Goal: Information Seeking & Learning: Learn about a topic

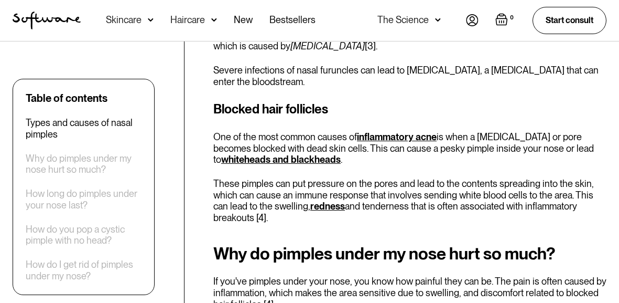
scroll to position [915, 0]
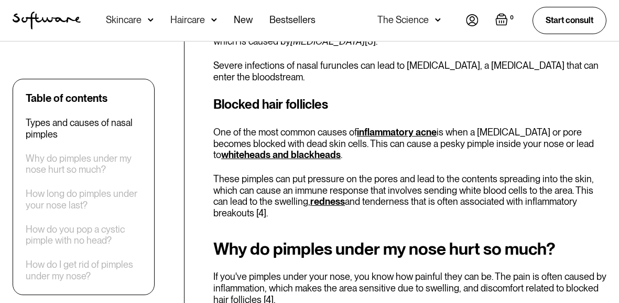
click at [353, 177] on p "These pimples can put pressure on the pores and lead to the contents spreading …" at bounding box center [409, 195] width 393 height 45
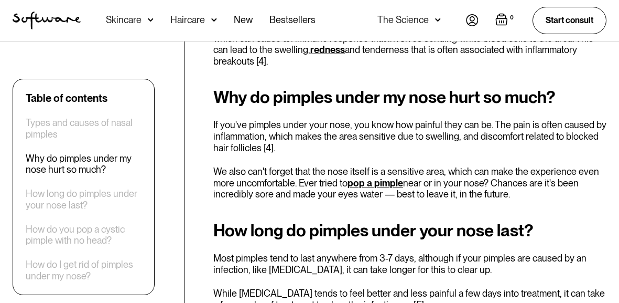
scroll to position [1068, 0]
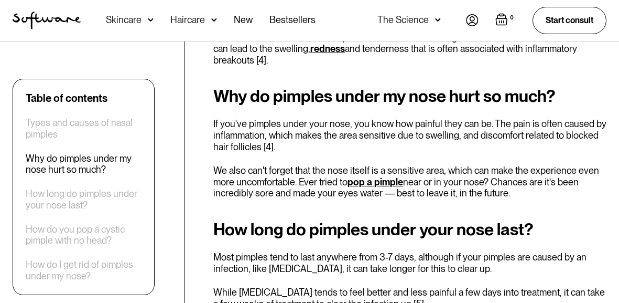
click at [350, 165] on p "We also can't forget that the nose itself is a sensitive area, which can make t…" at bounding box center [409, 182] width 393 height 34
click at [357, 184] on p "We also can't forget that the nose itself is a sensitive area, which can make t…" at bounding box center [409, 182] width 393 height 34
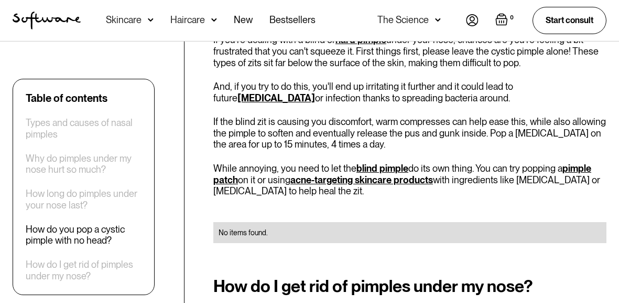
scroll to position [1394, 0]
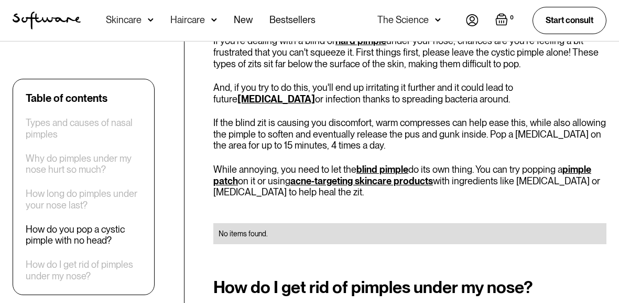
click at [572, 164] on link "pimple patch" at bounding box center [402, 175] width 378 height 23
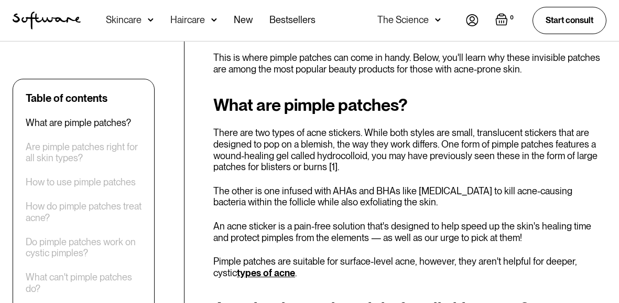
scroll to position [456, 0]
click at [436, 228] on p "An acne sticker is a pain-free solution that's designed to help speed up the sk…" at bounding box center [409, 231] width 393 height 23
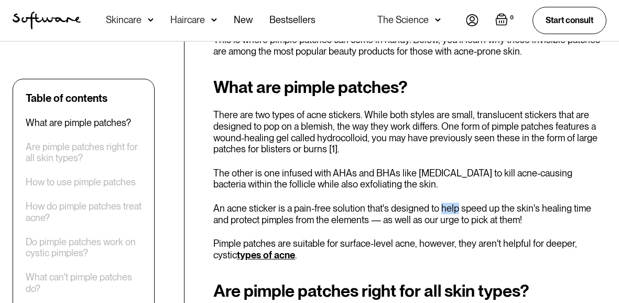
scroll to position [477, 0]
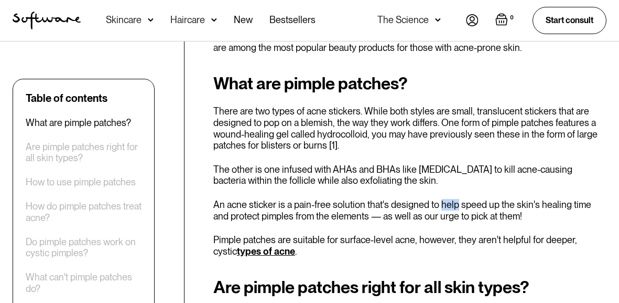
click at [439, 226] on div "What are pimple patches? There are two types of acne stickers. While both style…" at bounding box center [409, 165] width 393 height 182
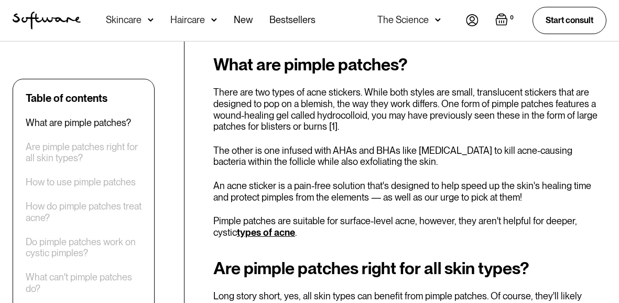
scroll to position [498, 0]
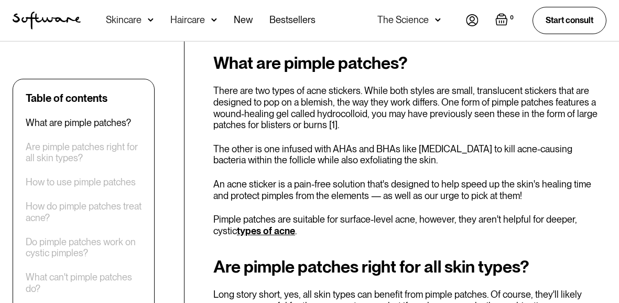
click at [439, 226] on p "Pimple patches are suitable for surface-level acne, however, they aren't helpfu…" at bounding box center [409, 224] width 393 height 23
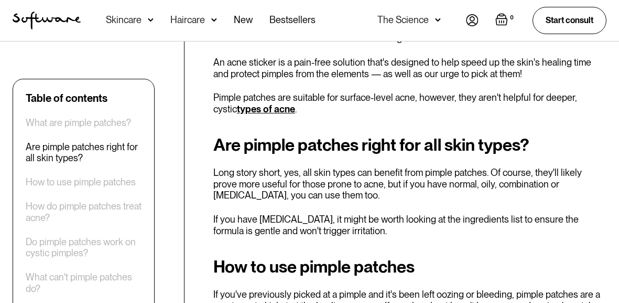
scroll to position [620, 0]
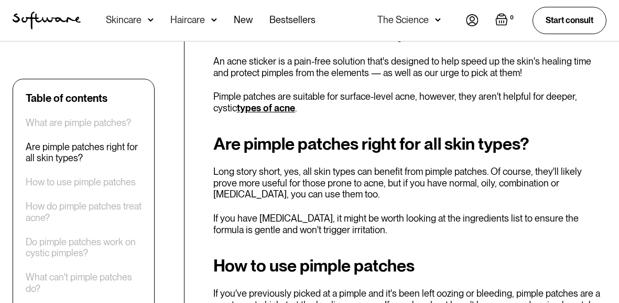
click at [439, 226] on p "If you have sensitive skin, it might be worth looking at the ingredients list t…" at bounding box center [409, 223] width 393 height 23
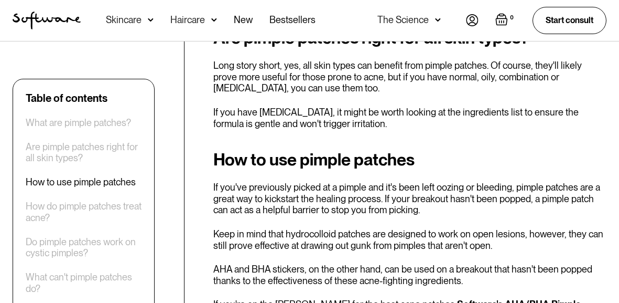
scroll to position [729, 0]
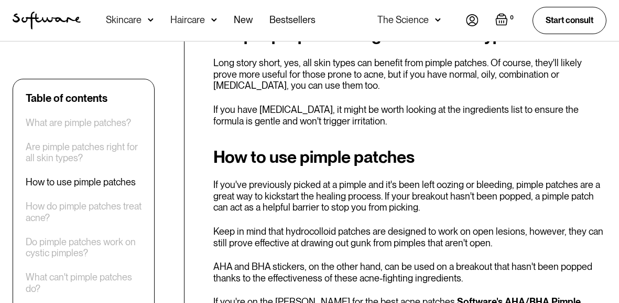
click at [439, 226] on p "Keep in mind that hydrocolloid patches are designed to work on open lesions, ho…" at bounding box center [409, 236] width 393 height 23
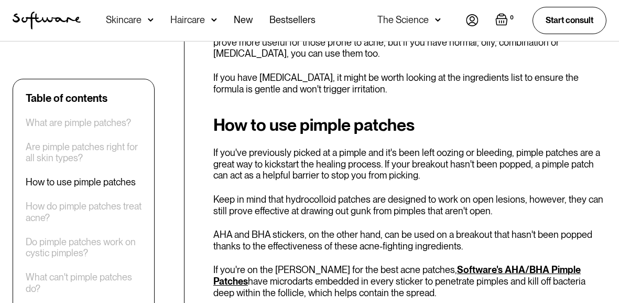
scroll to position [762, 0]
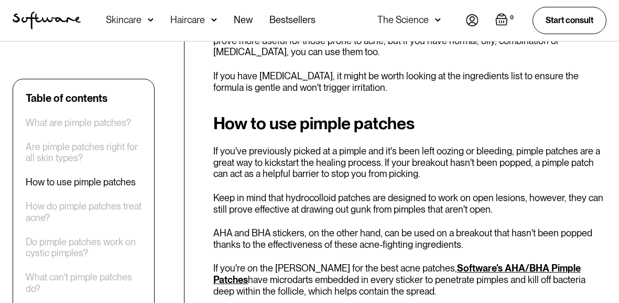
click at [439, 227] on p "AHA and BHA stickers, on the other hand, can be used on a breakout that hasn't …" at bounding box center [409, 238] width 393 height 23
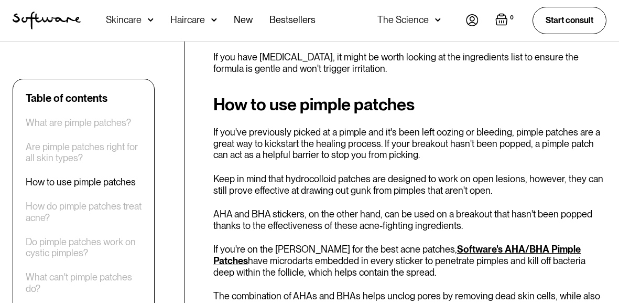
scroll to position [782, 0]
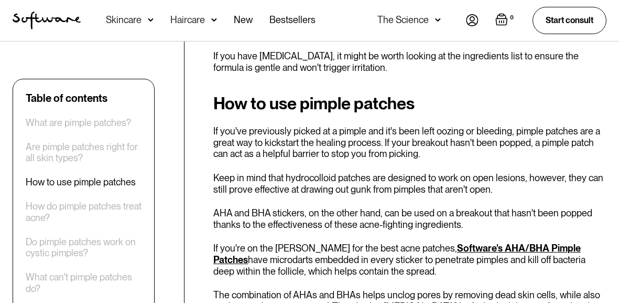
click at [439, 224] on p "AHA and BHA stickers, on the other hand, can be used on a breakout that hasn't …" at bounding box center [409, 218] width 393 height 23
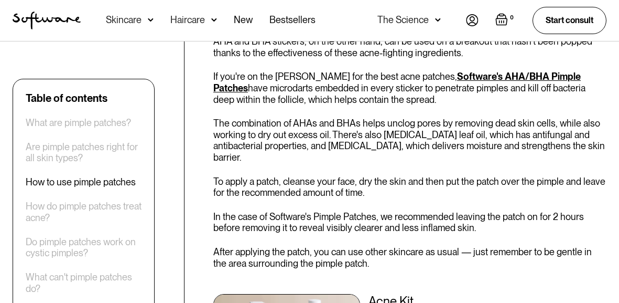
scroll to position [956, 0]
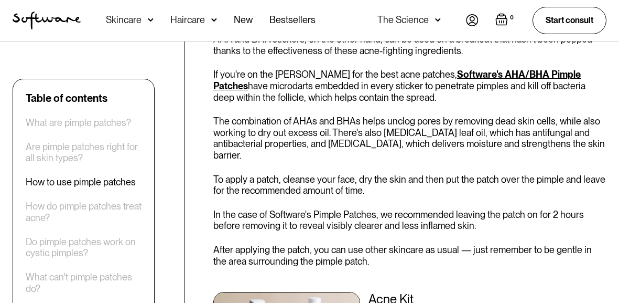
click at [439, 224] on div "How to use pimple patches If you've previously picked at a pimple and it's been…" at bounding box center [409, 154] width 393 height 468
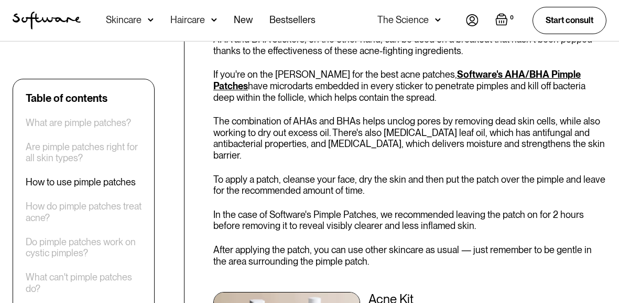
click at [439, 224] on div "How to use pimple patches If you've previously picked at a pimple and it's been…" at bounding box center [409, 154] width 393 height 468
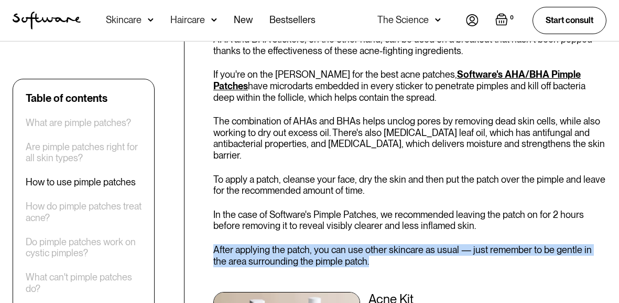
click at [439, 224] on div "How to use pimple patches If you've previously picked at a pimple and it's been…" at bounding box center [409, 154] width 393 height 468
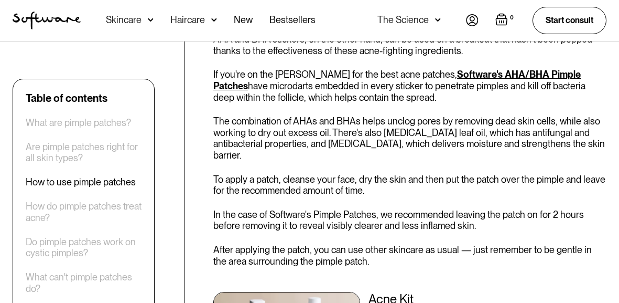
click at [439, 224] on div "How to use pimple patches If you've previously picked at a pimple and it's been…" at bounding box center [409, 154] width 393 height 468
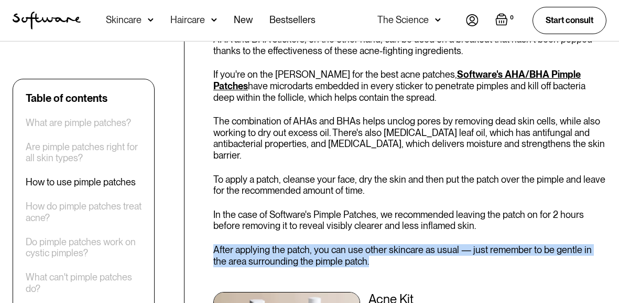
click at [437, 225] on div "How to use pimple patches If you've previously picked at a pimple and it's been…" at bounding box center [409, 154] width 393 height 468
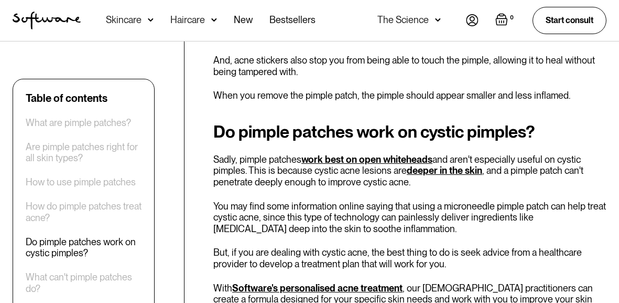
scroll to position [1428, 0]
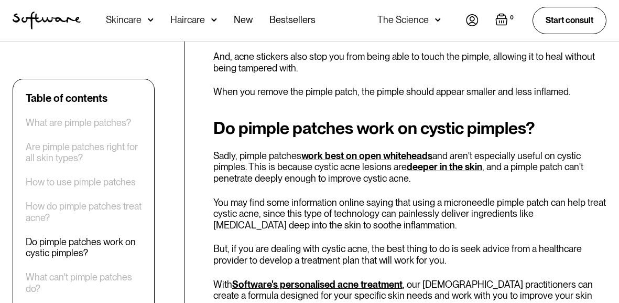
click at [484, 157] on p "Sadly, pimple patches work best on open whiteheads and aren't especially useful…" at bounding box center [409, 167] width 393 height 34
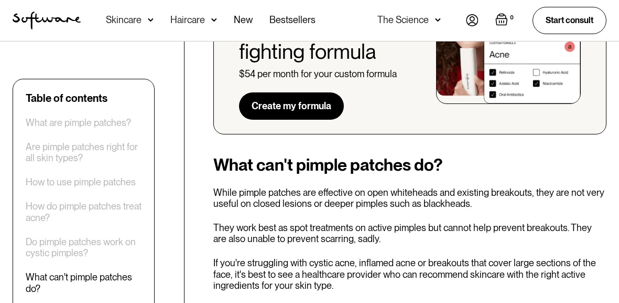
scroll to position [1782, 0]
click at [480, 155] on div "What can't pimple patches do? While pimple patches are effective on open whiteh…" at bounding box center [409, 223] width 393 height 136
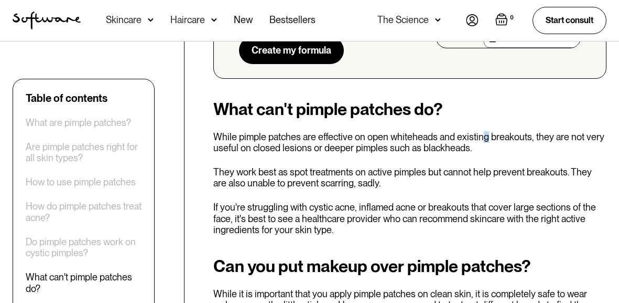
scroll to position [1838, 0]
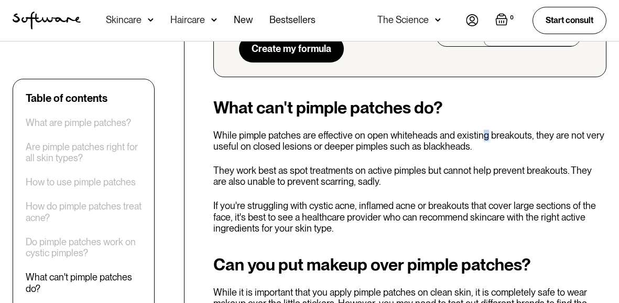
click at [480, 165] on p "They work best as spot treatments on active pimples but cannot help prevent bre…" at bounding box center [409, 176] width 393 height 23
click at [542, 136] on div "What can't pimple patches do? While pimple patches are effective on open whiteh…" at bounding box center [409, 166] width 393 height 136
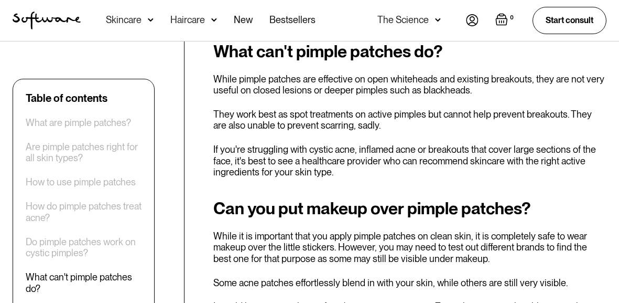
scroll to position [1895, 0]
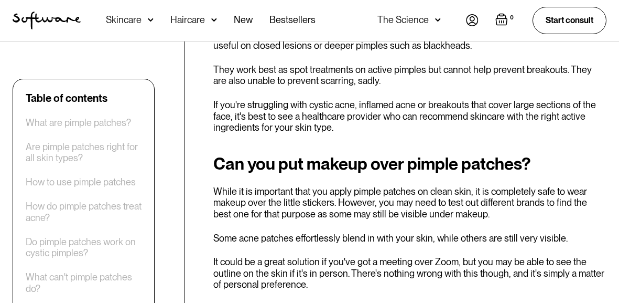
click at [559, 155] on div "Can you put makeup over pimple patches? While it is important that you apply pi…" at bounding box center [409, 251] width 393 height 195
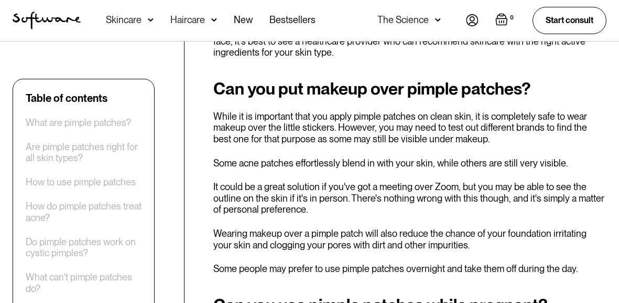
scroll to position [2018, 0]
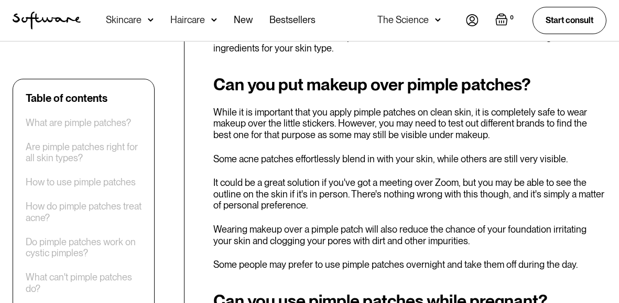
click at [559, 177] on p "It could be a great solution if you've got a meeting over Zoom, but you may be …" at bounding box center [409, 194] width 393 height 34
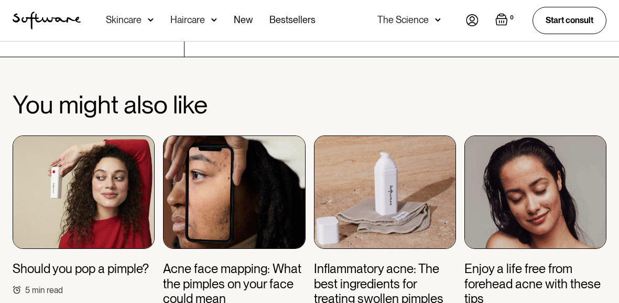
scroll to position [2910, 0]
click at [444, 164] on img at bounding box center [385, 191] width 142 height 113
click at [505, 261] on h3 "Enjoy a life free from forehead acne with these tips" at bounding box center [536, 283] width 142 height 45
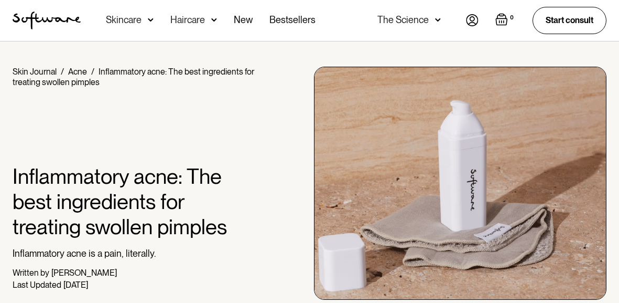
click at [444, 164] on img at bounding box center [460, 183] width 293 height 233
click at [194, 141] on div at bounding box center [134, 126] width 243 height 76
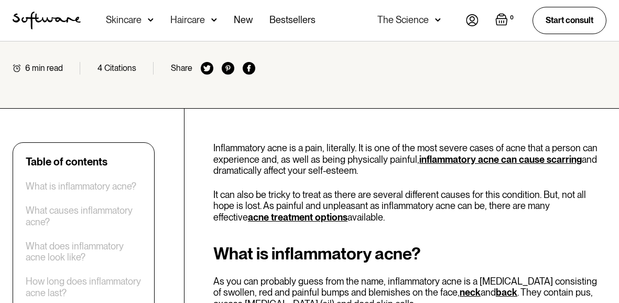
scroll to position [264, 0]
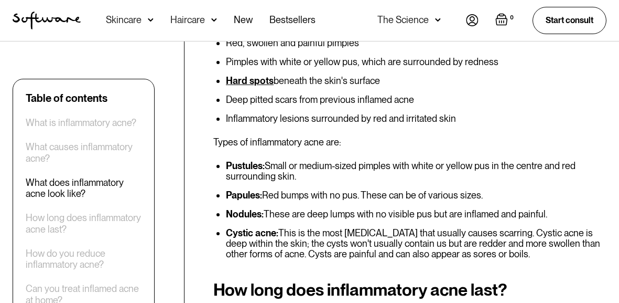
scroll to position [919, 0]
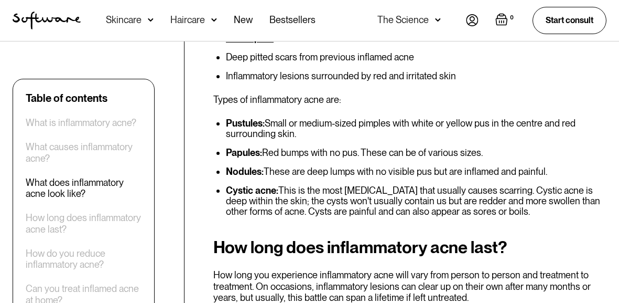
scroll to position [967, 0]
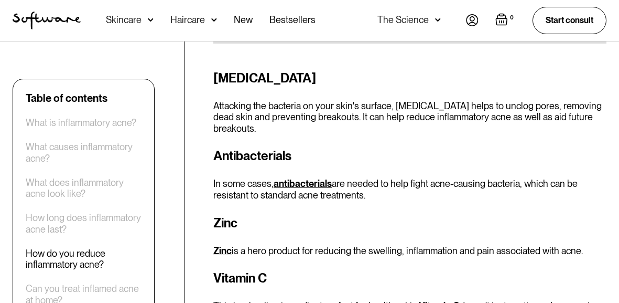
scroll to position [1562, 0]
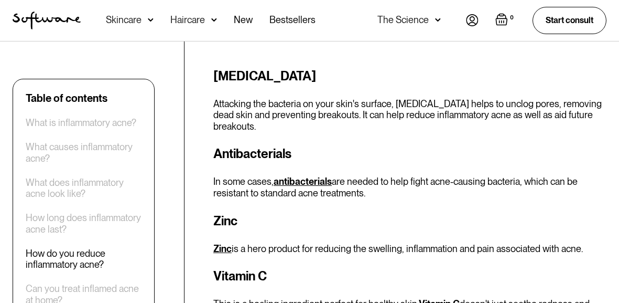
click at [176, 98] on div "Table of contents What is inflammatory acne? What causes inflammatory acne? Wha…" at bounding box center [309, 196] width 619 height 2711
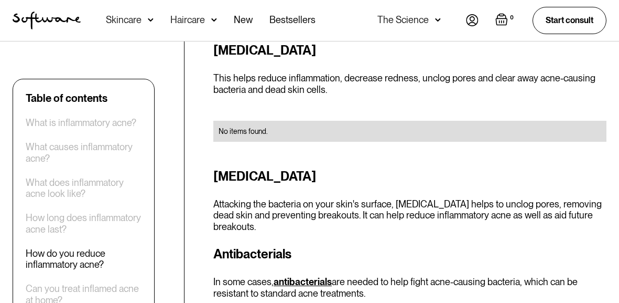
scroll to position [1463, 0]
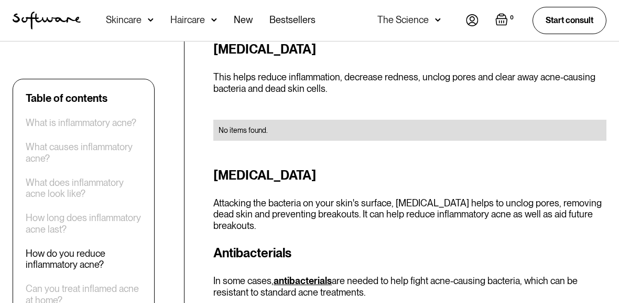
click at [179, 100] on div "Table of contents What is inflammatory acne? What causes inflammatory acne? Wha…" at bounding box center [309, 295] width 619 height 2711
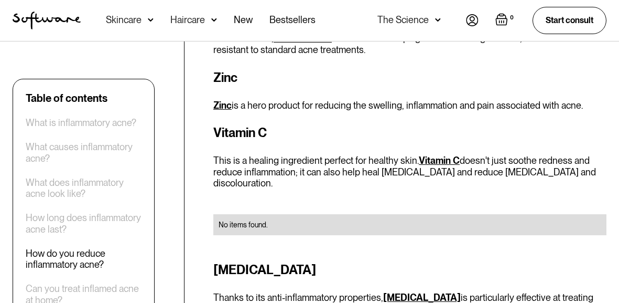
scroll to position [1706, 0]
click at [180, 100] on div "Table of contents What is inflammatory acne? What causes inflammatory acne? Wha…" at bounding box center [309, 53] width 619 height 2711
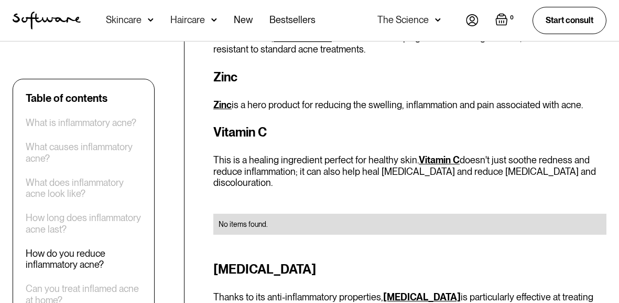
click at [180, 100] on div "Table of contents What is inflammatory acne? What causes inflammatory acne? Wha…" at bounding box center [309, 53] width 619 height 2711
click at [179, 100] on div "Table of contents What is inflammatory acne? What causes inflammatory acne? Wha…" at bounding box center [309, 53] width 619 height 2711
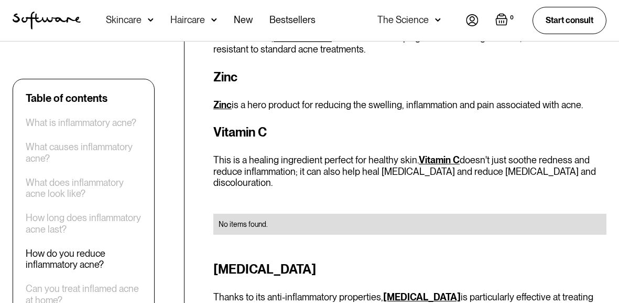
click at [179, 100] on div "Table of contents What is inflammatory acne? What causes inflammatory acne? Wha…" at bounding box center [309, 53] width 619 height 2711
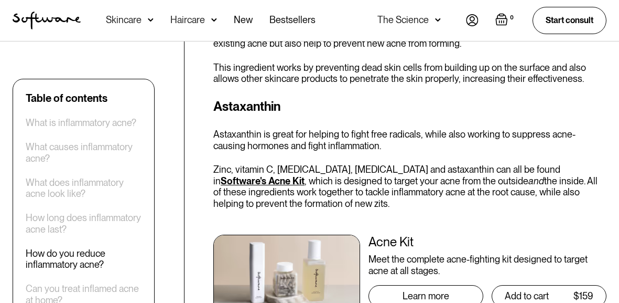
scroll to position [2049, 0]
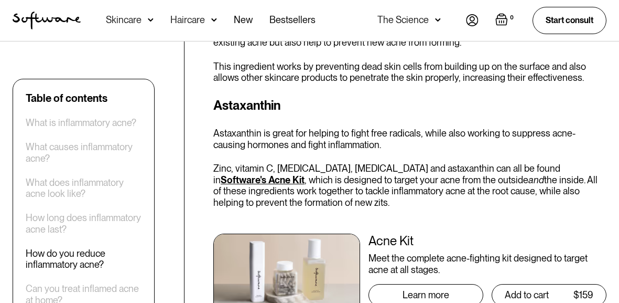
drag, startPoint x: 178, startPoint y: 102, endPoint x: 177, endPoint y: 115, distance: 13.7
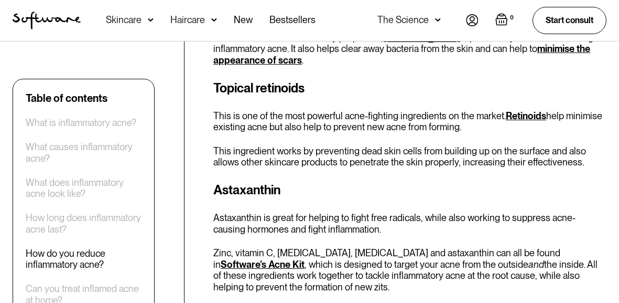
scroll to position [1964, 0]
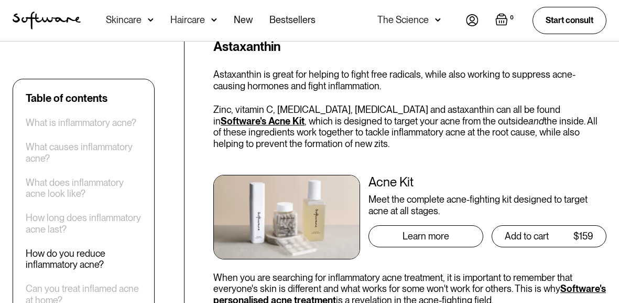
scroll to position [2109, 0]
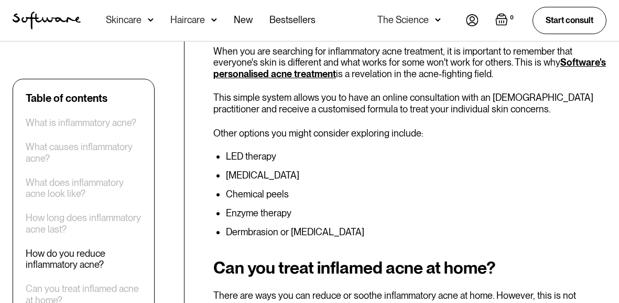
scroll to position [2334, 0]
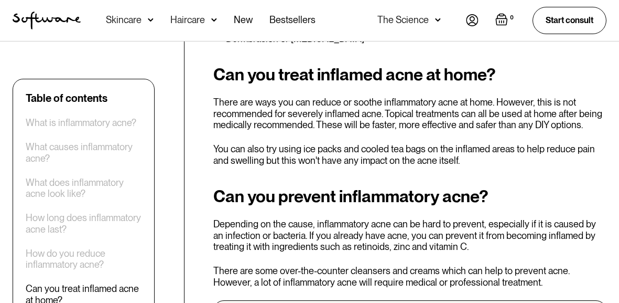
scroll to position [2534, 0]
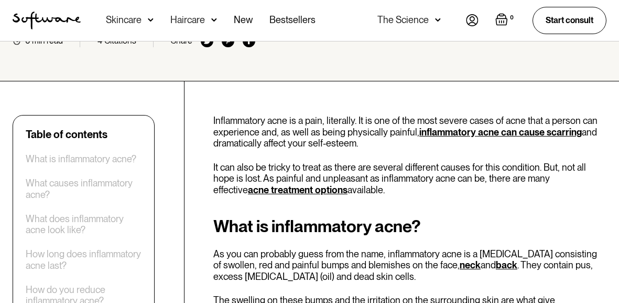
scroll to position [292, 0]
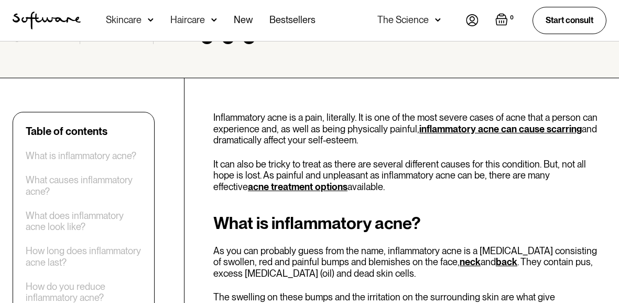
click at [372, 138] on p "Inflammatory acne is a pain, literally. It is one of the most severe cases of a…" at bounding box center [409, 129] width 393 height 34
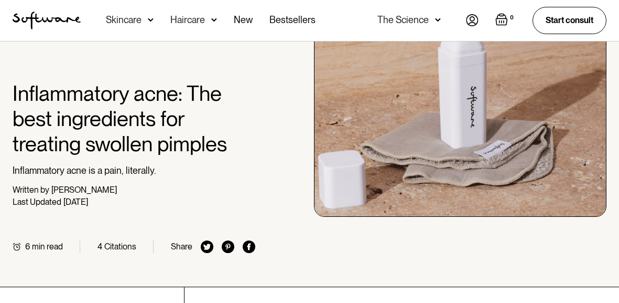
scroll to position [0, 0]
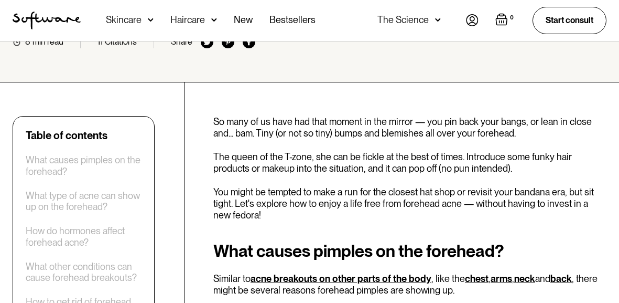
scroll to position [290, 0]
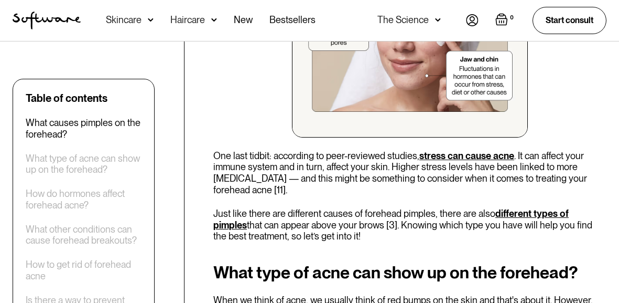
scroll to position [870, 0]
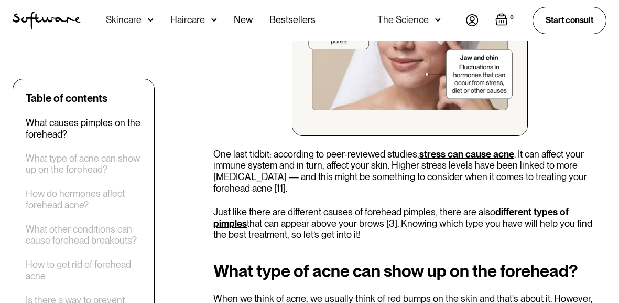
click at [483, 208] on p "Just like there are different causes of forehead pimples, there are also differ…" at bounding box center [409, 223] width 393 height 34
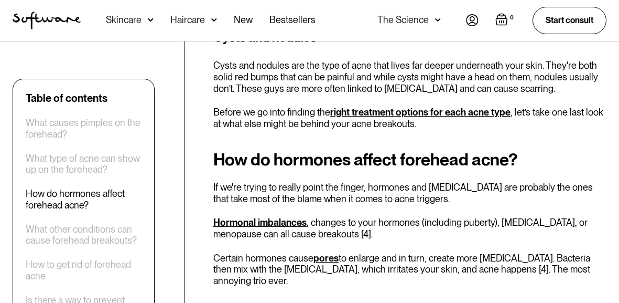
scroll to position [1545, 0]
click at [479, 217] on p "Hormonal imbalances , changes to your hormones (including puberty), menstrual c…" at bounding box center [409, 228] width 393 height 23
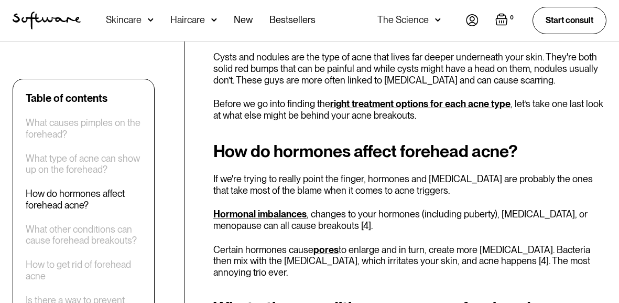
click at [479, 208] on p "Hormonal imbalances , changes to your hormones (including puberty), menstrual c…" at bounding box center [409, 219] width 393 height 23
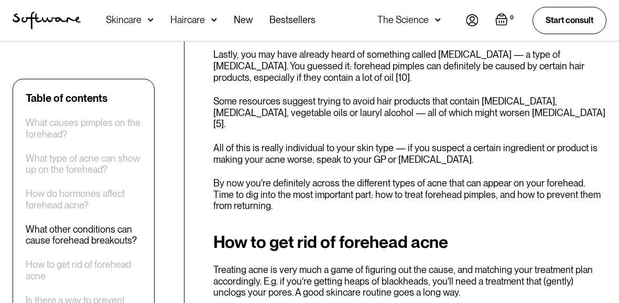
scroll to position [2079, 0]
click at [476, 172] on div "So many of us have had that moment in the mirror — you pin back your bangs, or …" at bounding box center [409, 90] width 393 height 3532
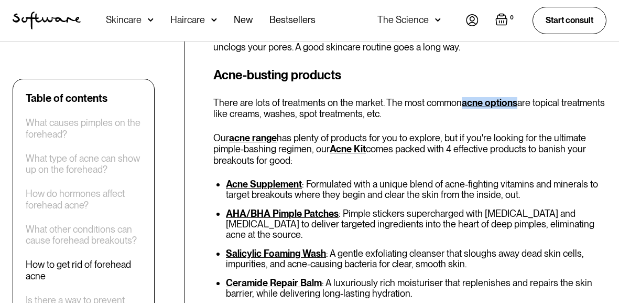
scroll to position [2328, 0]
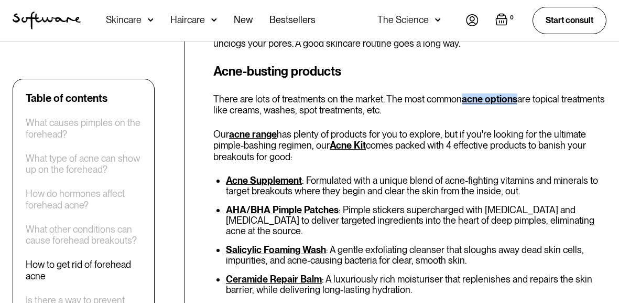
click at [546, 128] on p "Our acne range has plenty of products for you to explore, but if you're looking…" at bounding box center [409, 145] width 393 height 34
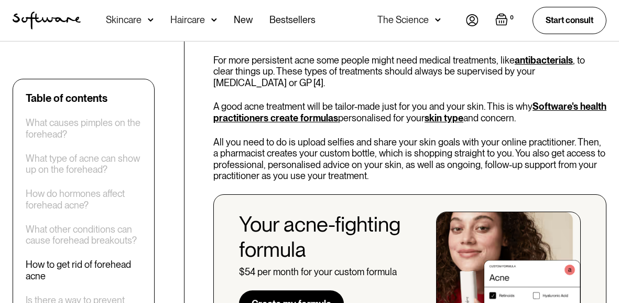
scroll to position [2732, 0]
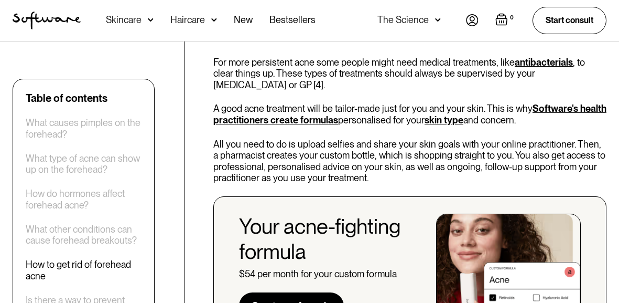
click at [546, 116] on div "Custom treatment options For more persistent acne some people might need medica…" at bounding box center [409, 184] width 393 height 318
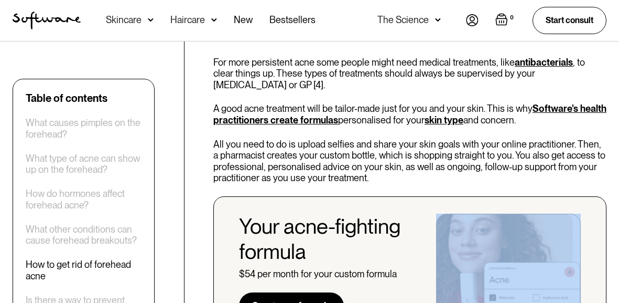
click at [546, 116] on div "Custom treatment options For more persistent acne some people might need medica…" at bounding box center [409, 184] width 393 height 318
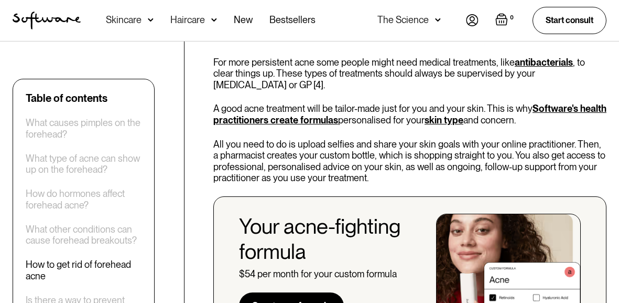
click at [546, 116] on div "Custom treatment options For more persistent acne some people might need medica…" at bounding box center [409, 184] width 393 height 318
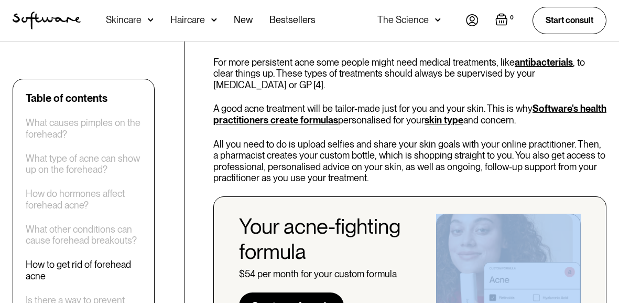
click at [546, 116] on div "Custom treatment options For more persistent acne some people might need medica…" at bounding box center [409, 184] width 393 height 318
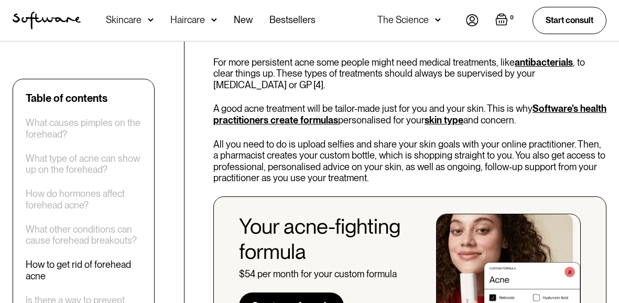
click at [546, 116] on div "Custom treatment options For more persistent acne some people might need medica…" at bounding box center [409, 184] width 393 height 318
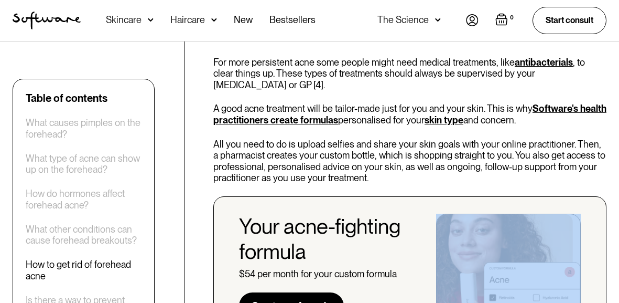
click at [546, 116] on div "Custom treatment options For more persistent acne some people might need medica…" at bounding box center [409, 184] width 393 height 318
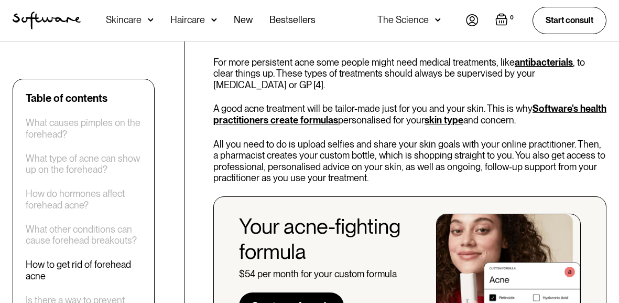
click at [546, 116] on div "Custom treatment options For more persistent acne some people might need medica…" at bounding box center [409, 184] width 393 height 318
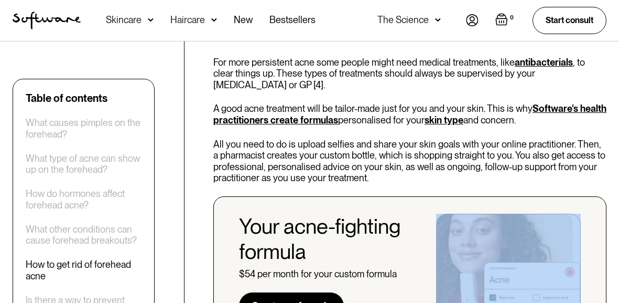
click at [546, 116] on div "Custom treatment options For more persistent acne some people might need medica…" at bounding box center [409, 184] width 393 height 318
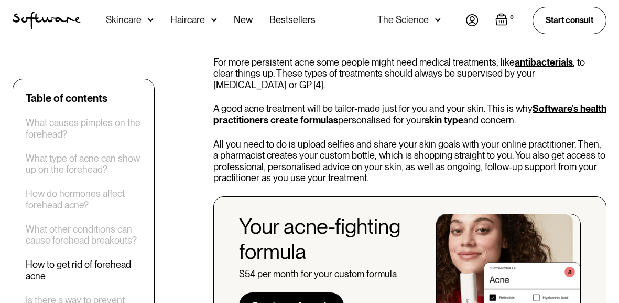
click at [546, 116] on div "Custom treatment options For more persistent acne some people might need medica…" at bounding box center [409, 184] width 393 height 318
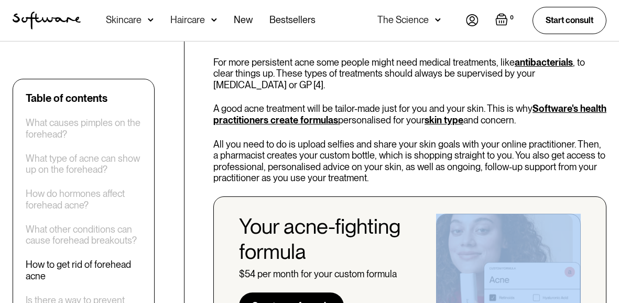
click at [546, 116] on div "Custom treatment options For more persistent acne some people might need medica…" at bounding box center [409, 184] width 393 height 318
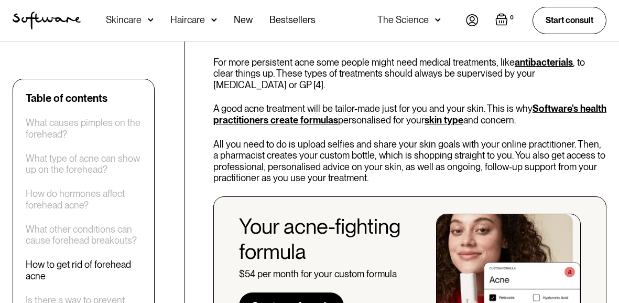
click at [546, 116] on div "Custom treatment options For more persistent acne some people might need medica…" at bounding box center [409, 184] width 393 height 318
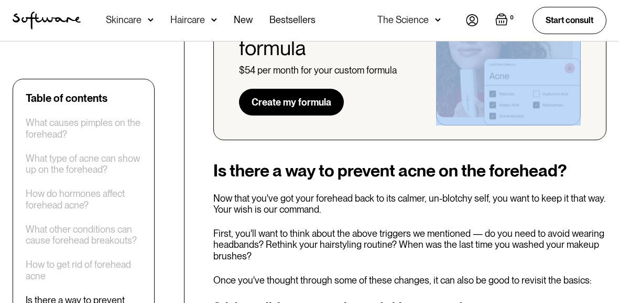
scroll to position [2936, 0]
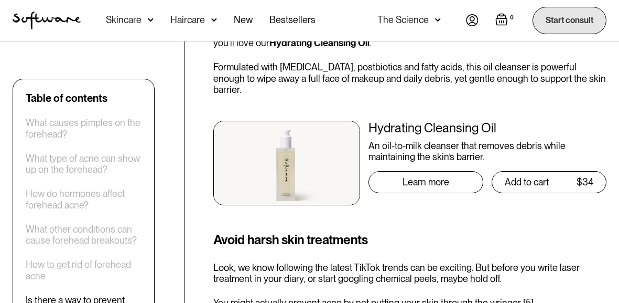
scroll to position [3377, 0]
click at [564, 29] on link "Start consult" at bounding box center [570, 20] width 74 height 27
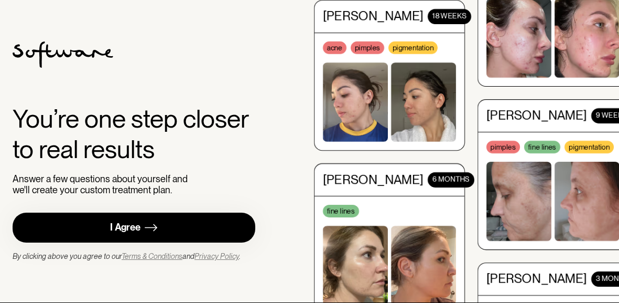
click at [564, 29] on img at bounding box center [587, 36] width 65 height 79
click at [510, 132] on div "pimples" at bounding box center [504, 137] width 34 height 13
click at [353, 244] on img at bounding box center [355, 263] width 65 height 79
click at [292, 286] on div "You’re one step closer to real results Answer a few questions about yourself an…" at bounding box center [309, 151] width 619 height 303
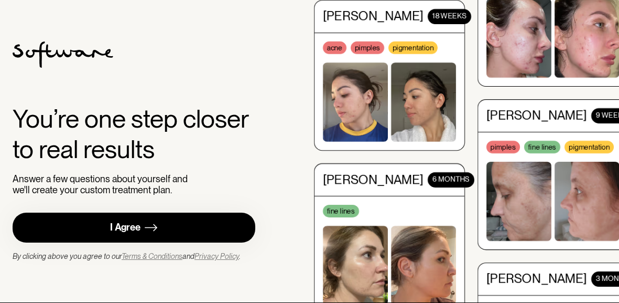
click at [284, 290] on div "You’re one step closer to real results Answer a few questions about yourself an…" at bounding box center [309, 151] width 619 height 303
click at [285, 274] on div "You’re one step closer to real results Answer a few questions about yourself an…" at bounding box center [309, 151] width 619 height 303
